Goal: Task Accomplishment & Management: Manage account settings

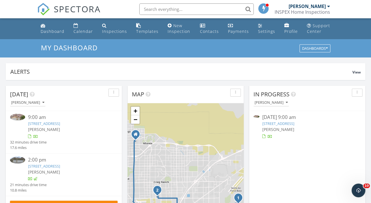
click at [288, 121] on link "2740 Morning Rain St, Las Vegas, NV 89156" at bounding box center [278, 123] width 32 height 5
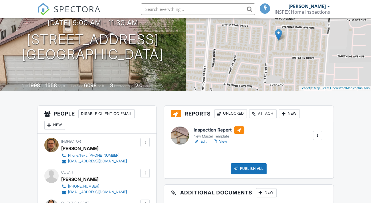
scroll to position [86, 0]
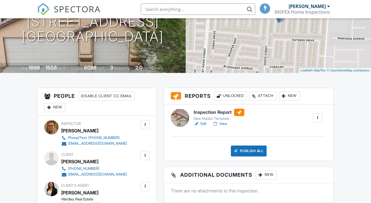
click at [204, 124] on link "Edit" at bounding box center [200, 124] width 13 height 6
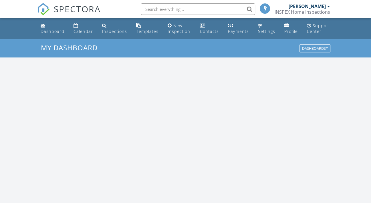
scroll to position [530, 380]
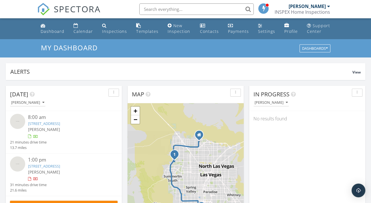
click at [52, 169] on link "4016 Richmar Butte Ave, Las Vegas, NV 89139" at bounding box center [44, 166] width 32 height 5
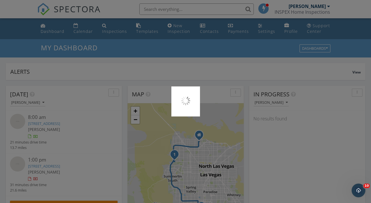
scroll to position [0, 0]
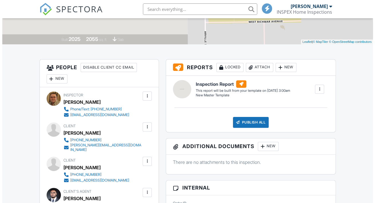
scroll to position [114, 0]
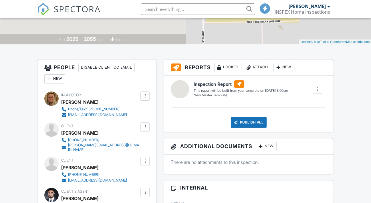
click at [144, 127] on div at bounding box center [145, 127] width 6 height 6
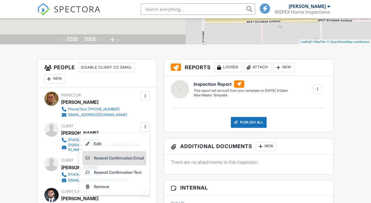
click at [134, 157] on li "Resend Confirmation Email" at bounding box center [114, 158] width 64 height 14
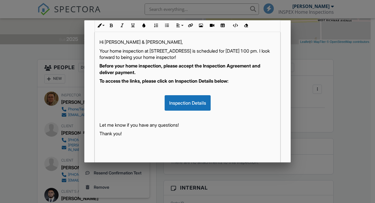
scroll to position [138, 0]
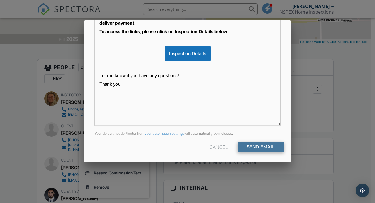
click at [248, 148] on input "Send Email" at bounding box center [261, 147] width 46 height 10
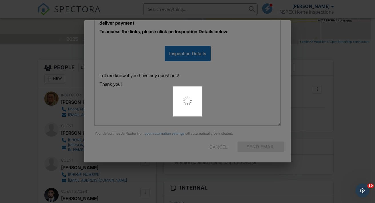
scroll to position [0, 0]
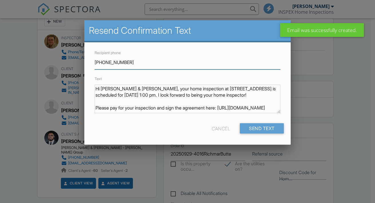
scroll to position [172, 0]
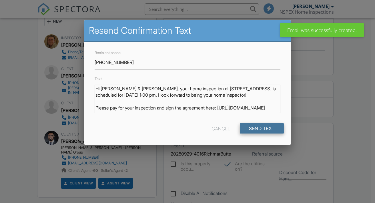
click at [258, 129] on input "Send Text" at bounding box center [262, 128] width 44 height 10
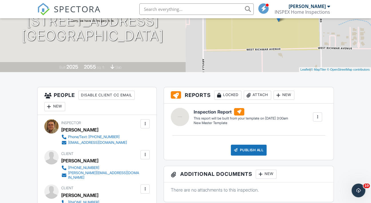
scroll to position [48, 0]
